Goal: Task Accomplishment & Management: Use online tool/utility

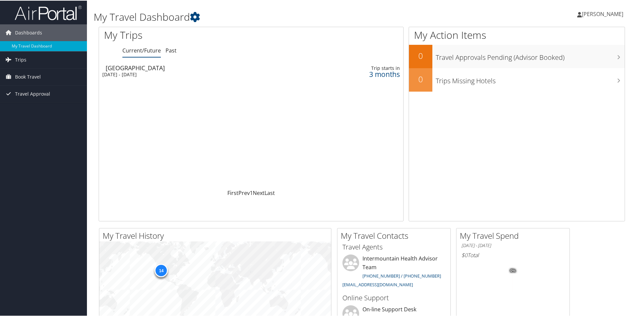
click at [127, 69] on div "Honolulu" at bounding box center [199, 67] width 186 height 6
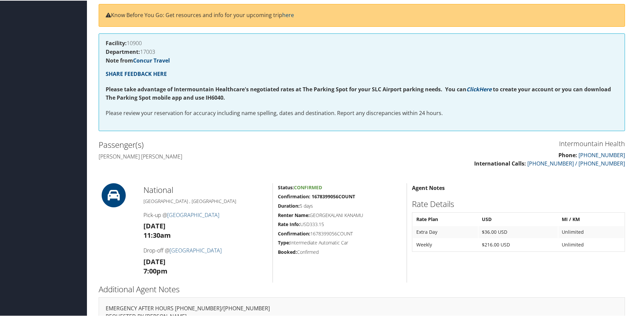
scroll to position [120, 0]
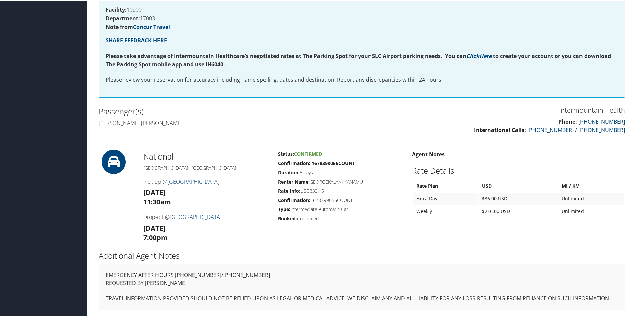
click at [109, 158] on icon at bounding box center [114, 161] width 30 height 24
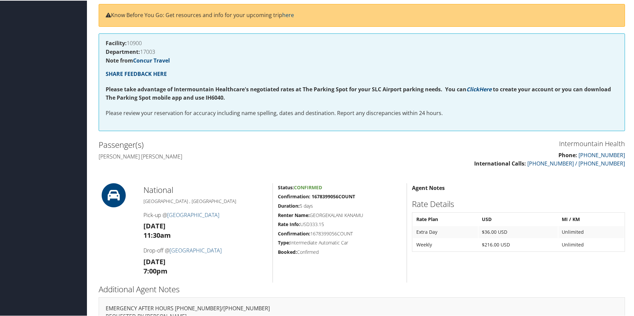
scroll to position [0, 0]
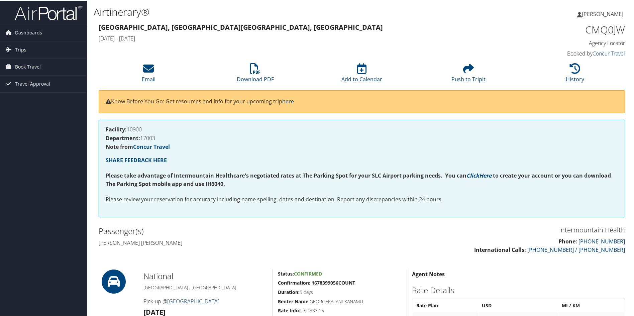
click at [484, 174] on link "Here" at bounding box center [485, 174] width 12 height 7
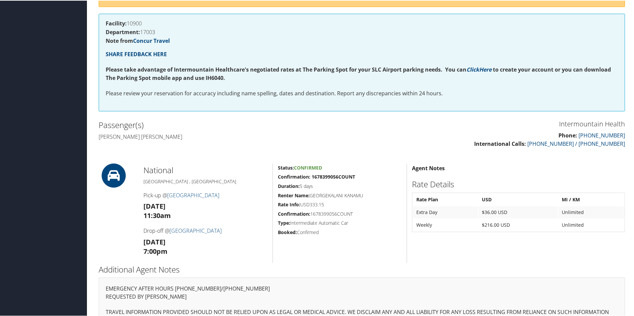
scroll to position [120, 0]
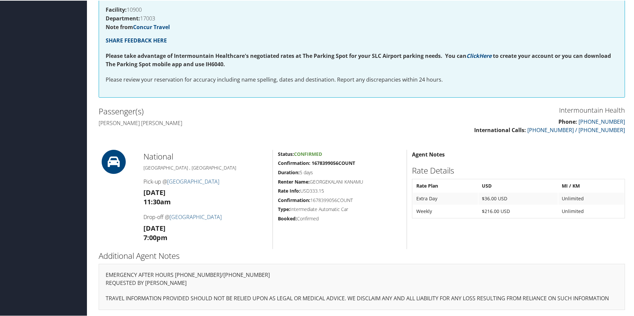
click at [106, 147] on div "85646750 Honolulu, HI Honolulu, HI Wed 14 Jan 2026 - Mon 19 Jan 2026 CMQ0JW Age…" at bounding box center [362, 108] width 536 height 414
click at [303, 157] on h5 "Status: Confirmed" at bounding box center [340, 153] width 124 height 7
click at [302, 154] on span "Confirmed" at bounding box center [308, 153] width 28 height 6
drag, startPoint x: 198, startPoint y: 191, endPoint x: 299, endPoint y: 231, distance: 109.0
click at [299, 231] on div "Status: Confirmed Confirmation: 1678399056COUNT Duration: 5 days Renter Name: G…" at bounding box center [340, 198] width 134 height 99
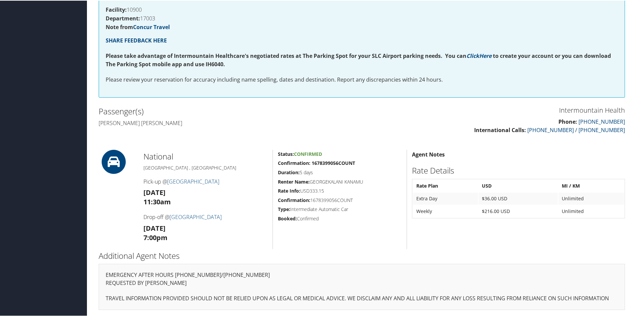
click at [300, 154] on span "Confirmed" at bounding box center [308, 153] width 28 height 6
click at [526, 128] on strong "International Calls:" at bounding box center [500, 129] width 52 height 7
click at [110, 157] on icon at bounding box center [114, 161] width 30 height 24
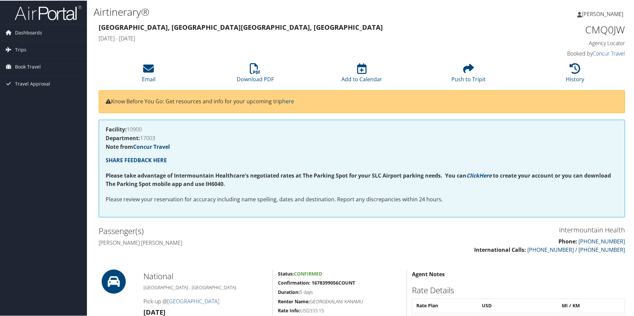
click at [614, 53] on link "Concur Travel" at bounding box center [609, 52] width 32 height 7
click at [610, 31] on h1 "CMQ0JW" at bounding box center [563, 29] width 124 height 14
click at [182, 97] on p "Know Before You Go: Get resources and info for your upcoming trip here" at bounding box center [362, 101] width 512 height 9
click at [157, 146] on link "Concur Travel" at bounding box center [151, 145] width 37 height 7
click at [154, 159] on strong "SHARE FEEDBACK HERE" at bounding box center [136, 159] width 61 height 7
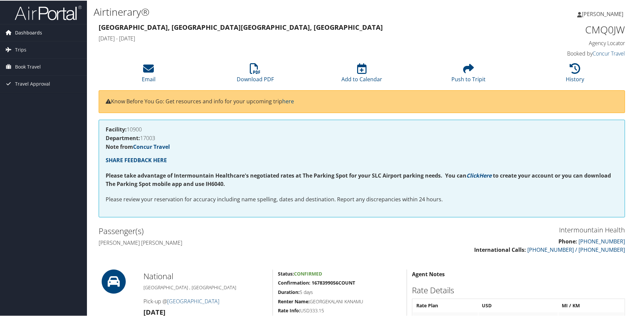
click at [24, 34] on span "Dashboards" at bounding box center [28, 32] width 27 height 17
click at [28, 48] on link "My Travel Dashboard" at bounding box center [43, 45] width 87 height 10
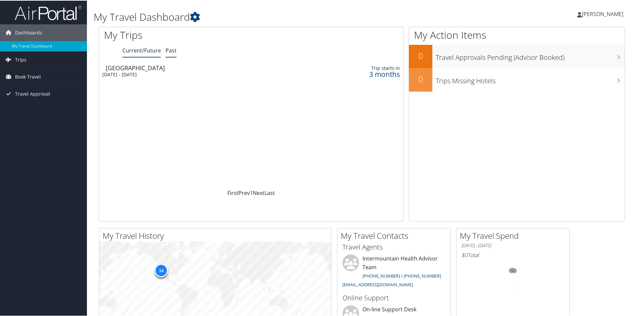
click at [172, 48] on link "Past" at bounding box center [171, 49] width 11 height 7
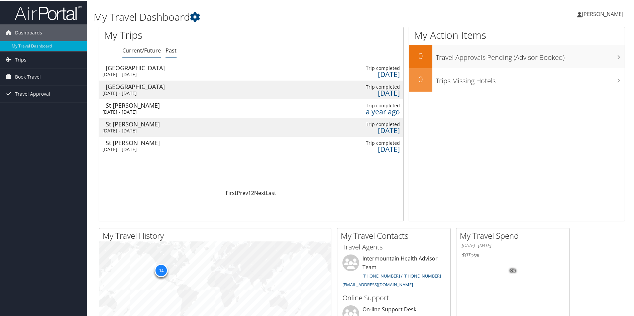
click at [133, 53] on link "Current/Future" at bounding box center [141, 49] width 38 height 7
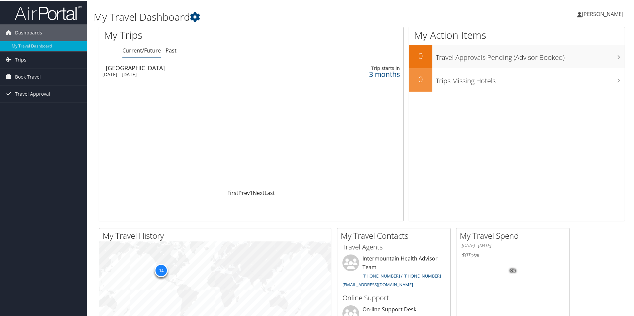
click at [144, 73] on div "[DATE] - [DATE]" at bounding box center [183, 74] width 162 height 6
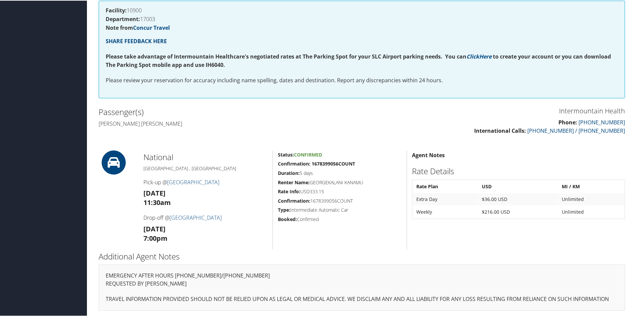
scroll to position [120, 0]
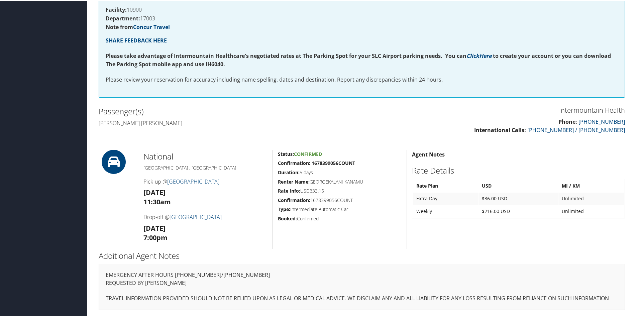
click at [124, 163] on icon at bounding box center [114, 161] width 30 height 24
click at [112, 161] on icon at bounding box center [114, 161] width 30 height 24
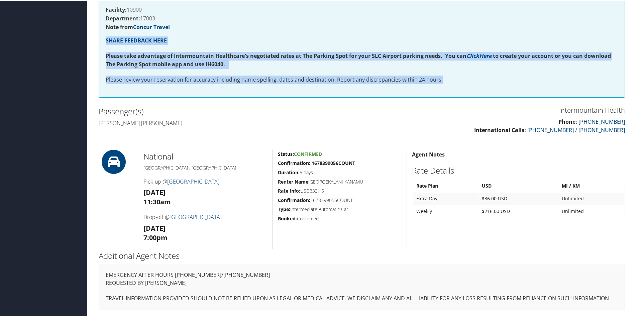
drag, startPoint x: 634, startPoint y: 95, endPoint x: 639, endPoint y: 24, distance: 71.4
click at [634, 24] on html "Menu Dashboards ► My Travel Dashboard Trips ► Current/Future Trips Past Trips T…" at bounding box center [318, 38] width 637 height 316
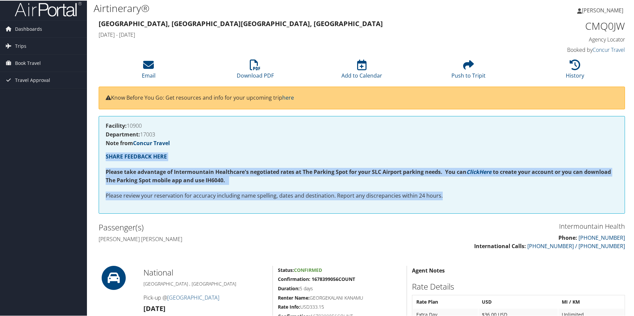
scroll to position [0, 0]
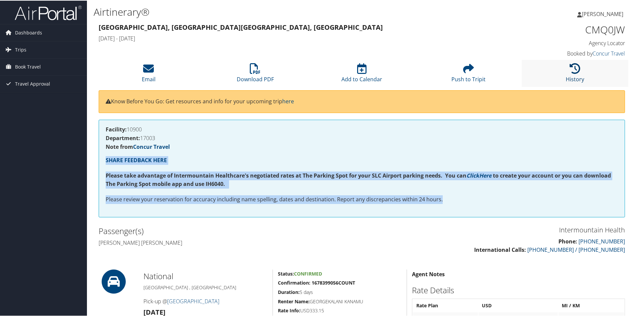
click at [577, 80] on link "History" at bounding box center [575, 74] width 18 height 16
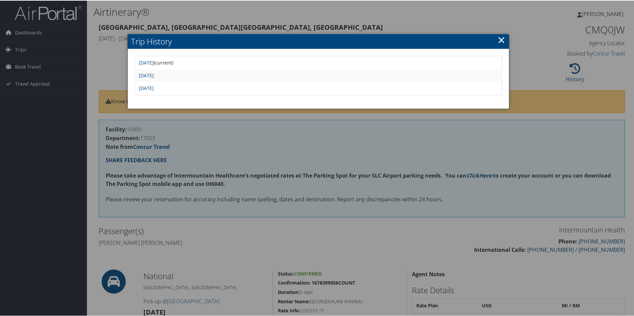
click at [498, 39] on link "×" at bounding box center [502, 38] width 8 height 13
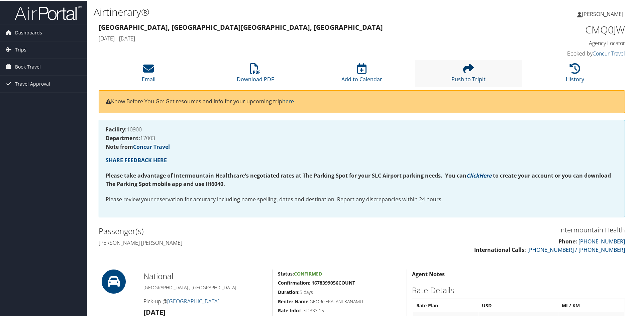
click at [464, 77] on link "Push to Tripit" at bounding box center [468, 74] width 34 height 16
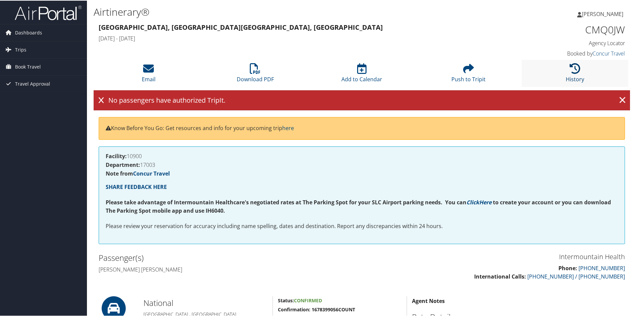
click at [580, 78] on link "History" at bounding box center [575, 74] width 18 height 16
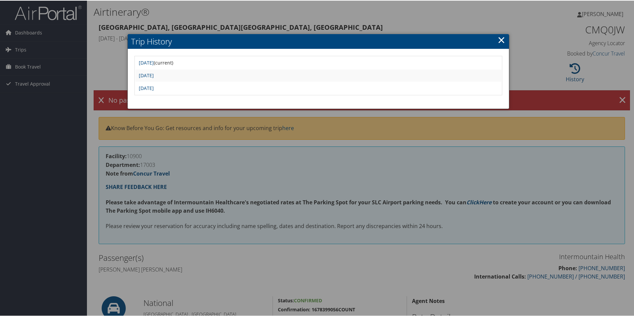
click at [495, 42] on h2 "Trip History" at bounding box center [318, 40] width 381 height 15
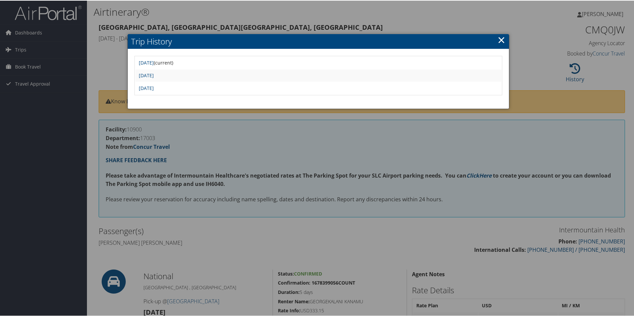
click at [500, 37] on link "×" at bounding box center [502, 38] width 8 height 13
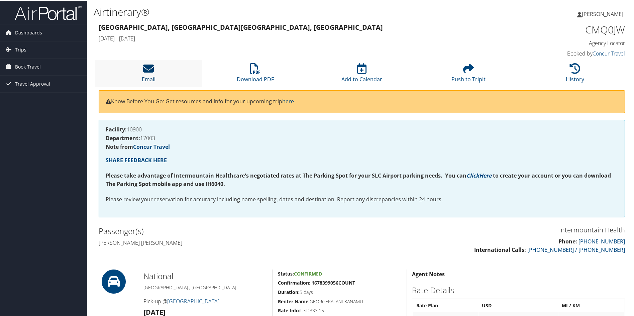
click at [147, 73] on icon at bounding box center [148, 68] width 11 height 11
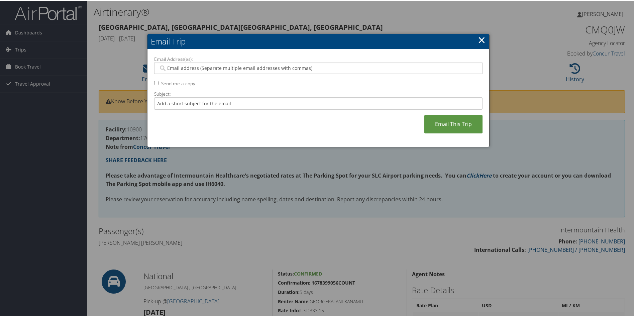
click at [481, 40] on link "×" at bounding box center [482, 38] width 8 height 13
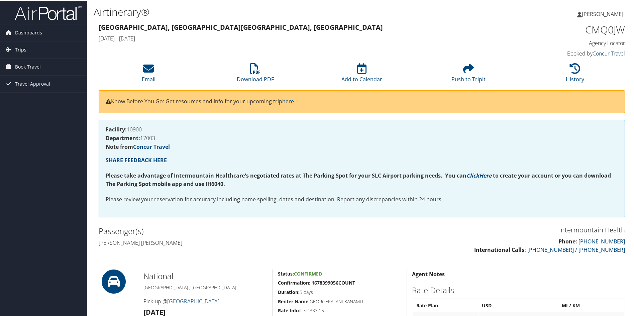
click at [615, 53] on link "Concur Travel" at bounding box center [609, 52] width 32 height 7
click at [602, 16] on span "[PERSON_NAME]" at bounding box center [602, 13] width 41 height 7
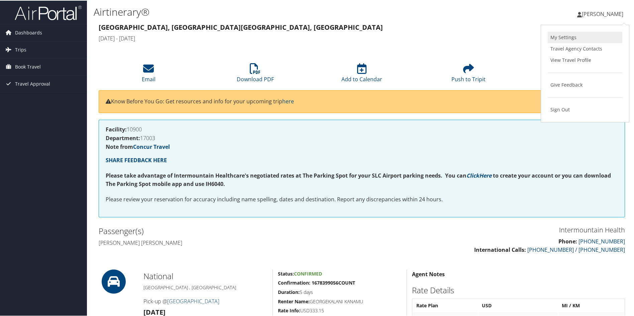
click at [562, 35] on link "My Settings" at bounding box center [585, 36] width 75 height 11
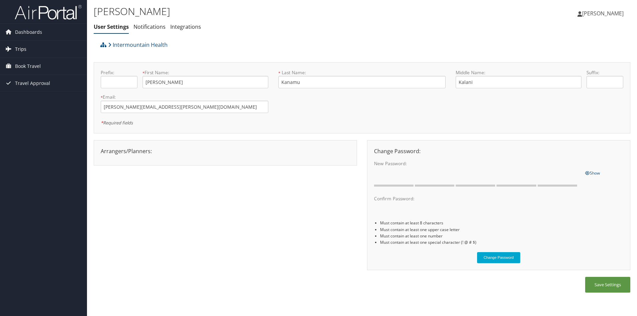
click at [22, 46] on span "Trips" at bounding box center [20, 49] width 11 height 17
click at [23, 62] on link "Current/Future Trips" at bounding box center [43, 63] width 87 height 10
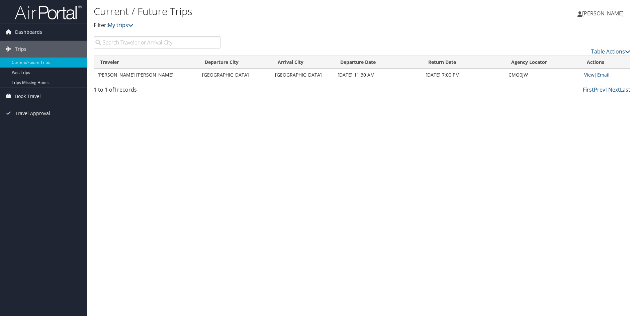
click at [590, 77] on link "View" at bounding box center [589, 75] width 10 height 6
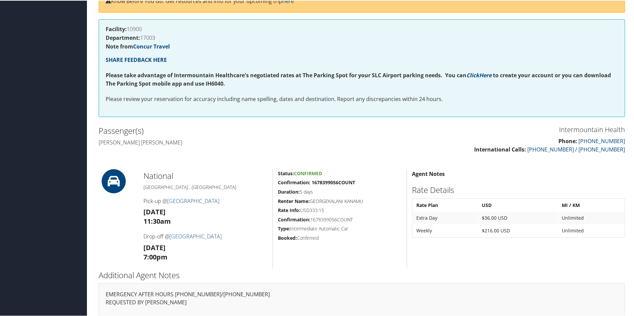
scroll to position [120, 0]
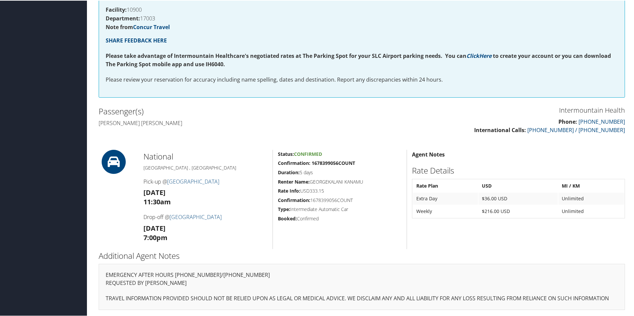
click at [115, 167] on icon at bounding box center [114, 161] width 30 height 24
click at [114, 157] on icon at bounding box center [114, 161] width 30 height 24
drag, startPoint x: 114, startPoint y: 157, endPoint x: 215, endPoint y: 135, distance: 103.5
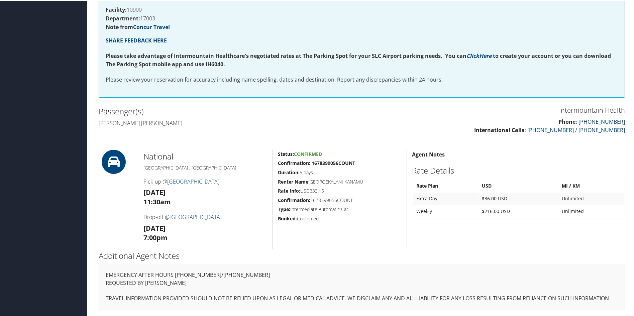
click at [215, 135] on div "Intermountain Health Phone: [PHONE_NUMBER] International Calls: [PHONE_NUMBER] …" at bounding box center [362, 122] width 536 height 37
click at [215, 180] on link "Honolulu International Airport" at bounding box center [193, 180] width 52 height 7
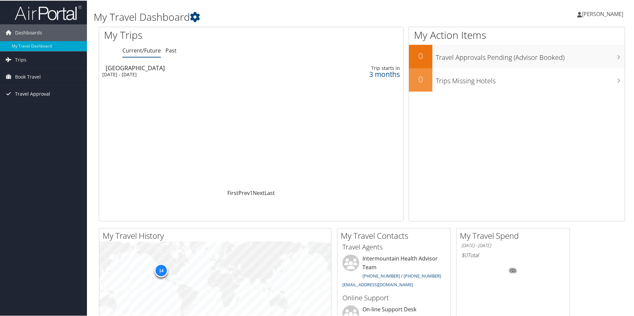
click at [41, 94] on span "Travel Approval" at bounding box center [32, 93] width 35 height 17
click at [22, 125] on link "Canceled Trips" at bounding box center [43, 127] width 87 height 10
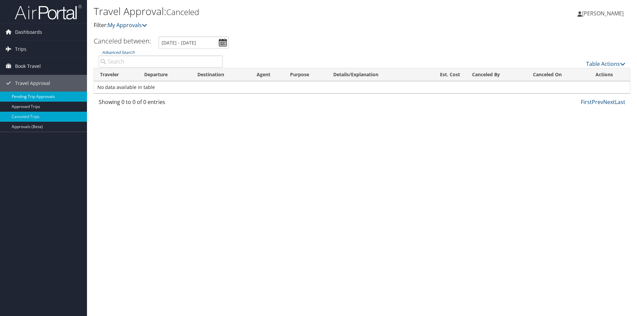
click at [38, 97] on link "Pending Trip Approvals" at bounding box center [43, 97] width 87 height 10
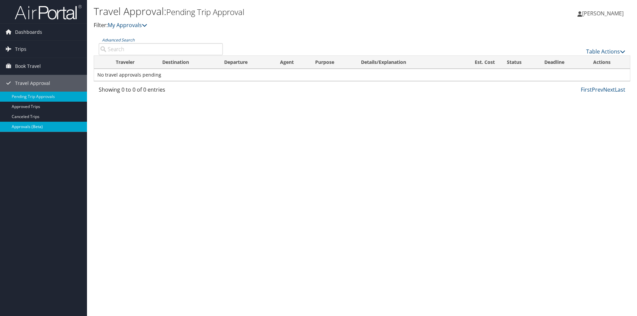
click at [29, 127] on link "Approvals (Beta)" at bounding box center [43, 127] width 87 height 10
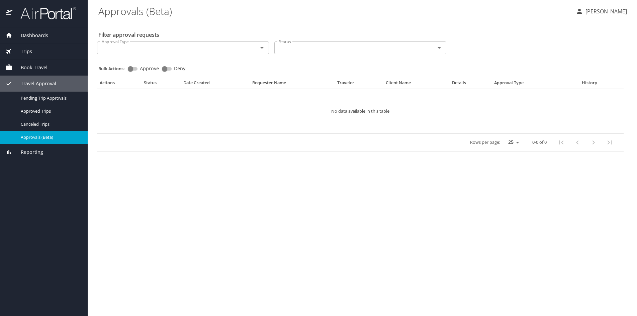
click at [33, 67] on span "Book Travel" at bounding box center [29, 67] width 35 height 7
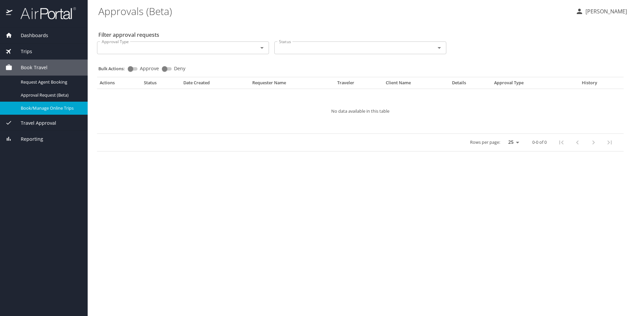
click at [37, 109] on span "Book/Manage Online Trips" at bounding box center [50, 108] width 59 height 6
